Goal: Check status: Check status

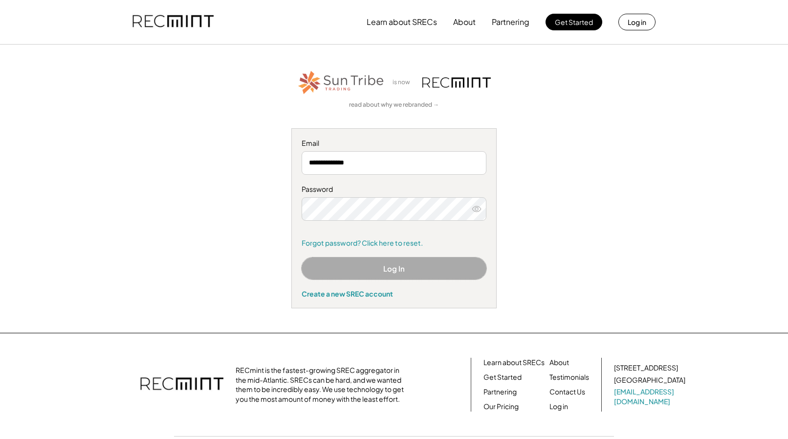
click at [379, 269] on button "Log In" at bounding box center [394, 268] width 185 height 22
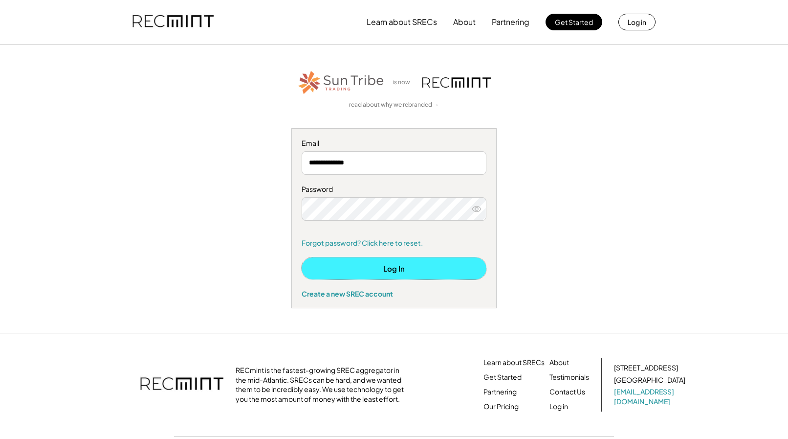
click at [384, 270] on button "Log In" at bounding box center [394, 268] width 185 height 22
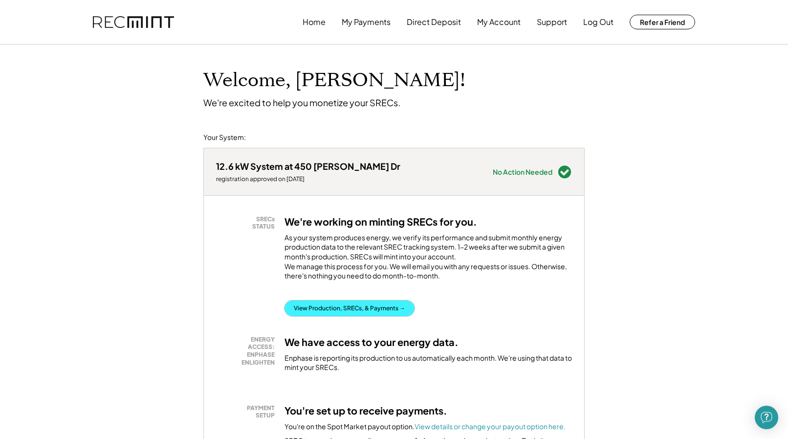
click at [372, 316] on button "View Production, SRECs, & Payments →" at bounding box center [350, 308] width 130 height 16
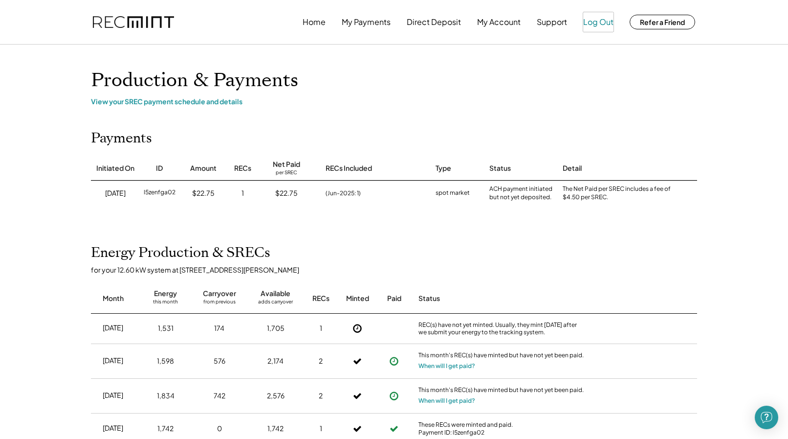
click at [612, 24] on button "Log Out" at bounding box center [598, 22] width 30 height 20
